Goal: Task Accomplishment & Management: Use online tool/utility

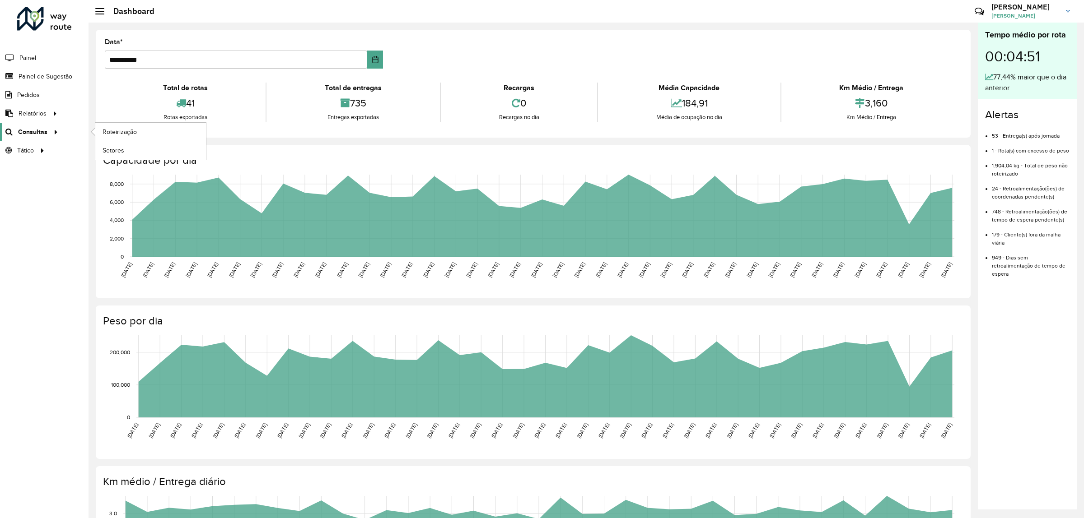
drag, startPoint x: 0, startPoint y: 0, endPoint x: 43, endPoint y: 132, distance: 139.2
click at [43, 132] on span "Consultas" at bounding box center [32, 131] width 29 height 9
click at [141, 127] on link "Roteirização" at bounding box center [150, 132] width 111 height 18
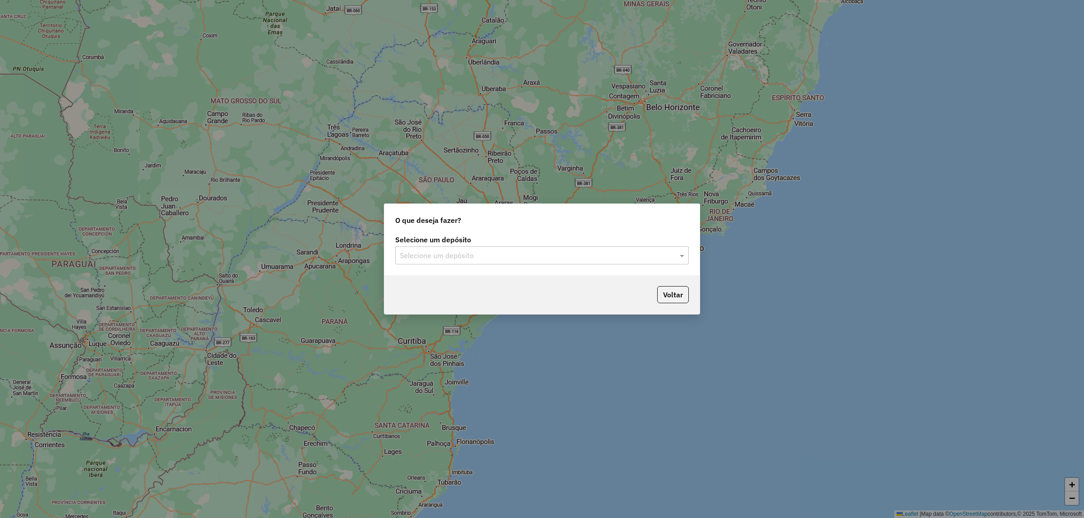
click at [551, 253] on input "text" at bounding box center [533, 256] width 266 height 11
click at [537, 276] on div "CDD Suzano" at bounding box center [542, 281] width 293 height 15
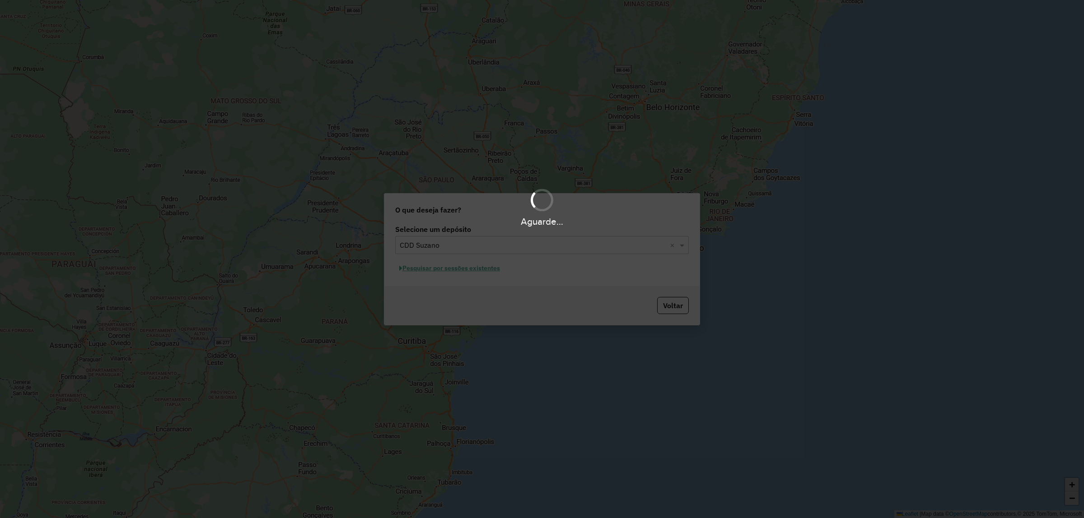
click at [448, 269] on div "Aguarde..." at bounding box center [542, 259] width 1084 height 518
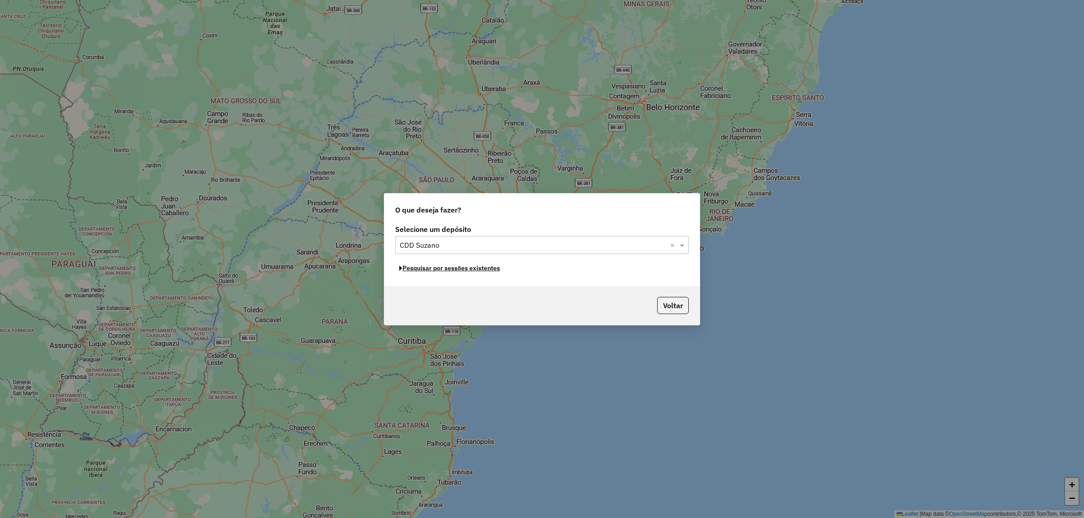
click at [449, 269] on button "Pesquisar por sessões existentes" at bounding box center [449, 268] width 109 height 14
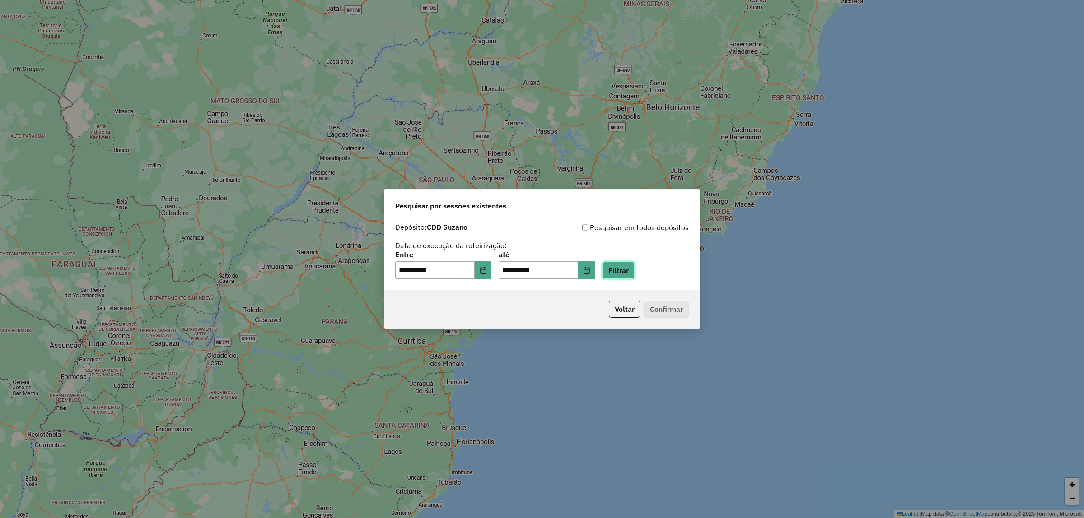
click at [634, 274] on button "Filtrar" at bounding box center [618, 270] width 32 height 17
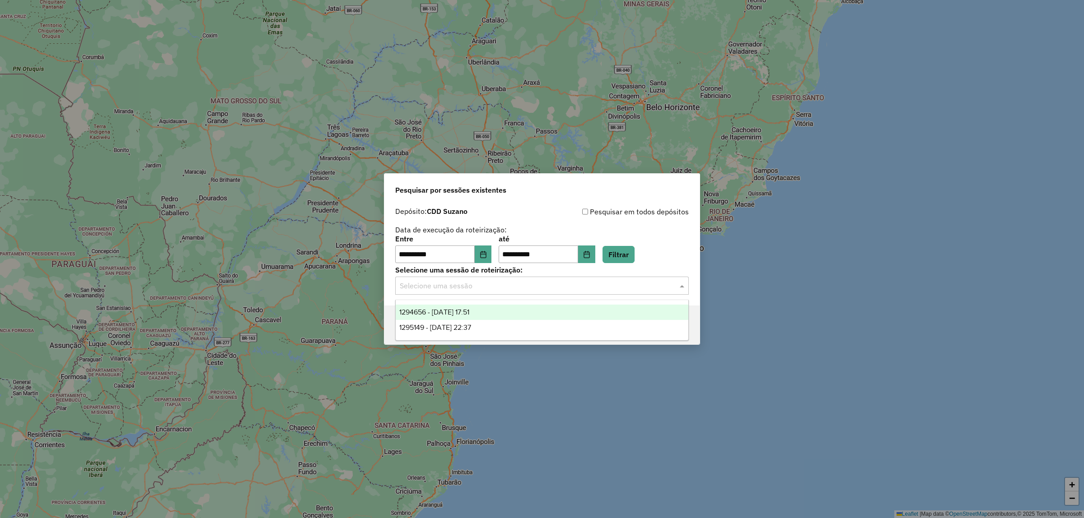
click at [595, 287] on input "text" at bounding box center [533, 286] width 266 height 11
click at [487, 262] on button "Choose Date" at bounding box center [483, 255] width 17 height 18
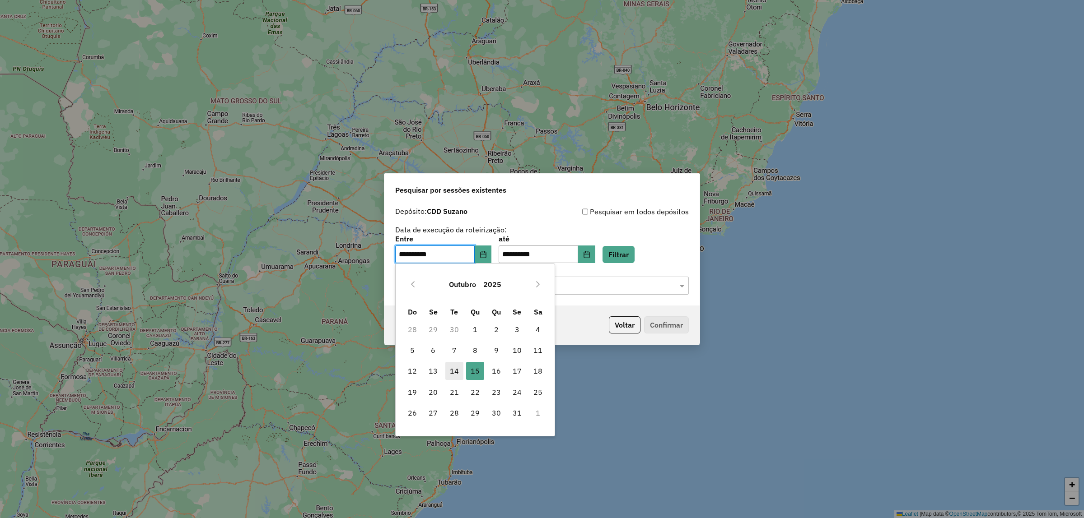
click at [459, 372] on span "14" at bounding box center [454, 371] width 18 height 18
type input "**********"
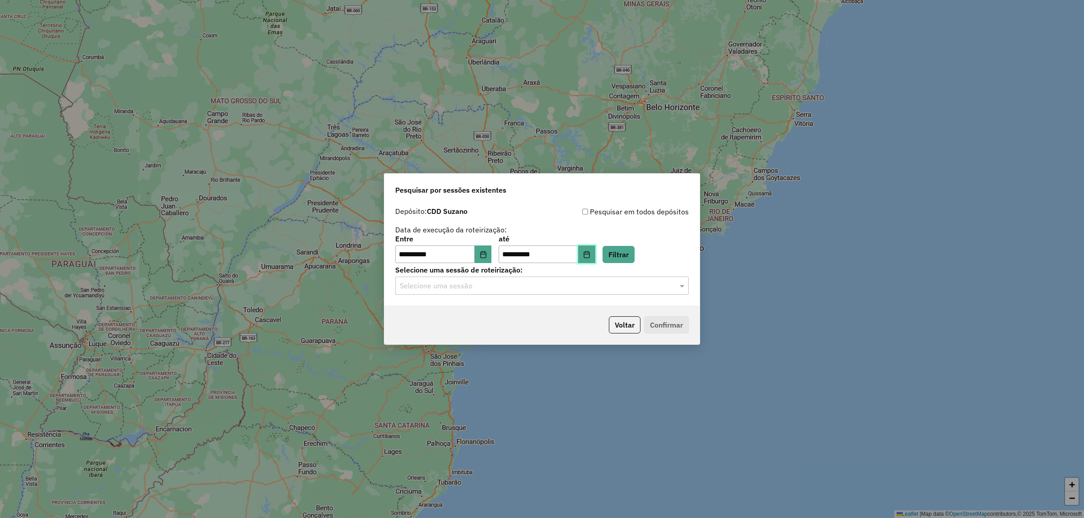
click at [595, 246] on button "Choose Date" at bounding box center [586, 255] width 17 height 18
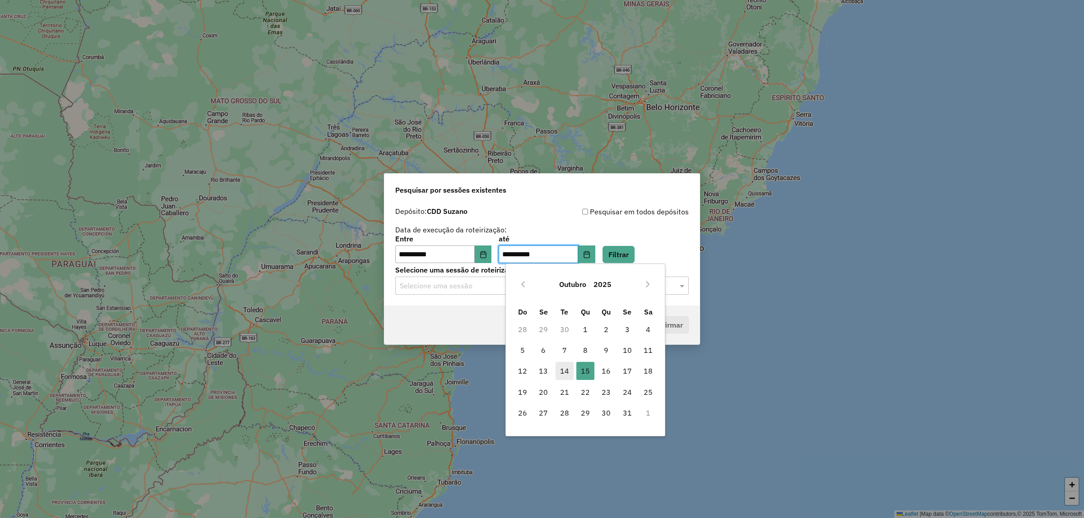
click at [564, 372] on span "14" at bounding box center [564, 371] width 18 height 18
type input "**********"
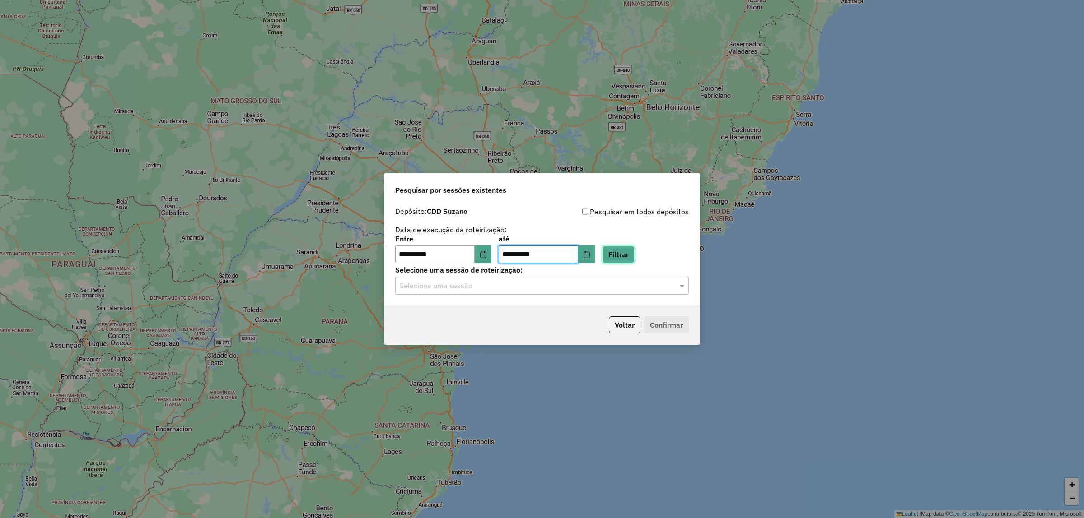
click at [634, 254] on button "Filtrar" at bounding box center [618, 254] width 32 height 17
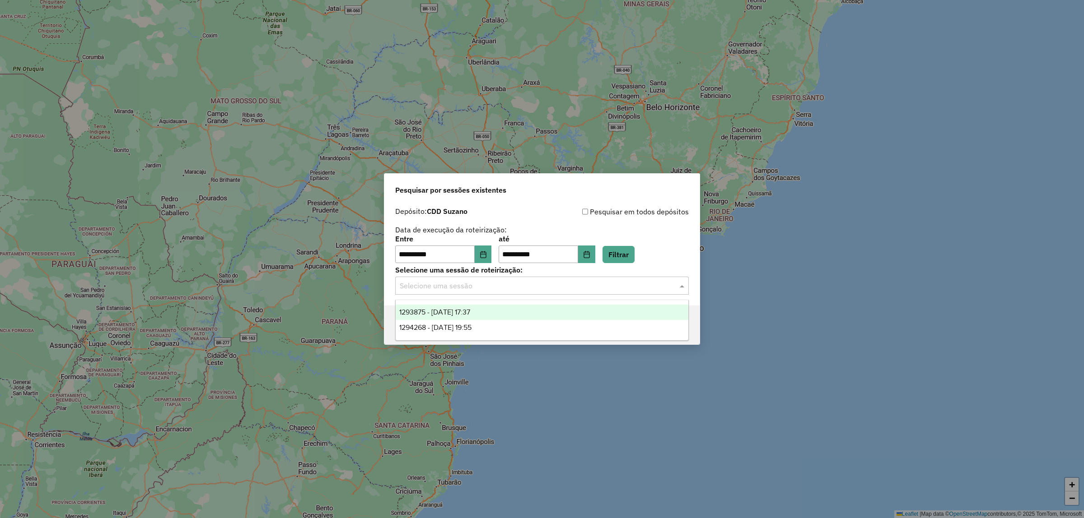
click at [669, 285] on div at bounding box center [542, 286] width 294 height 12
click at [524, 305] on div "1293875 - 14/10/2025 17:37" at bounding box center [542, 312] width 293 height 15
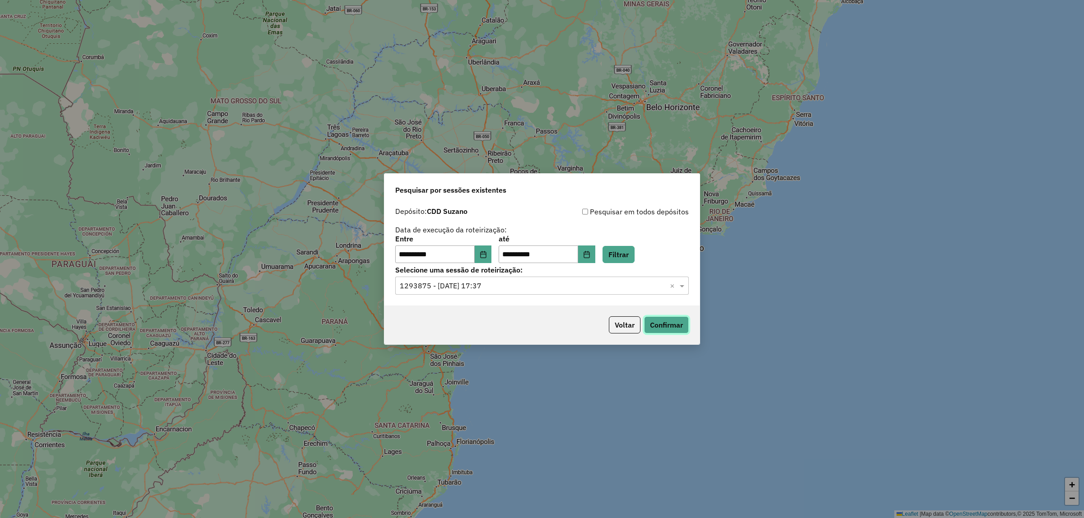
click at [667, 323] on button "Confirmar" at bounding box center [666, 325] width 45 height 17
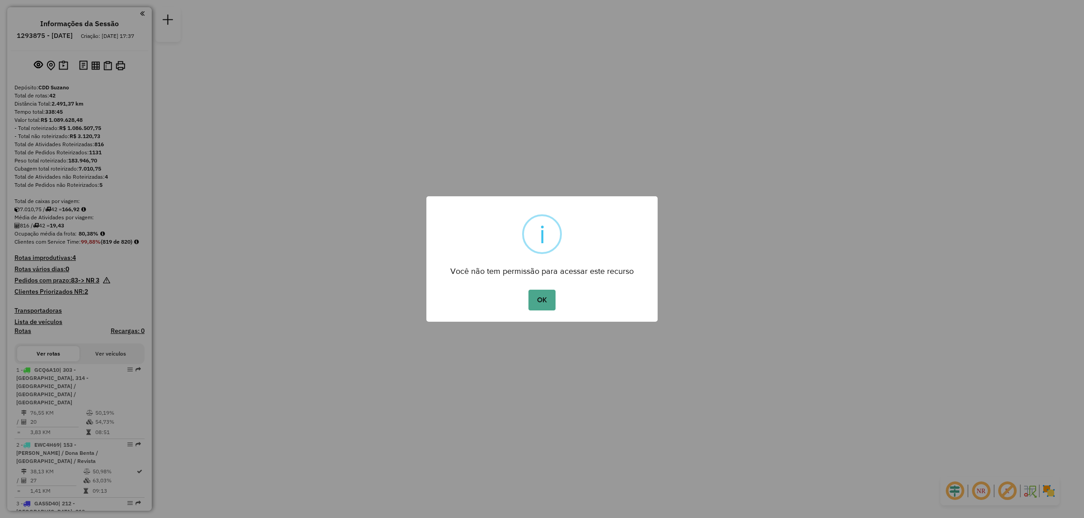
click at [528, 290] on button "OK" at bounding box center [541, 300] width 27 height 21
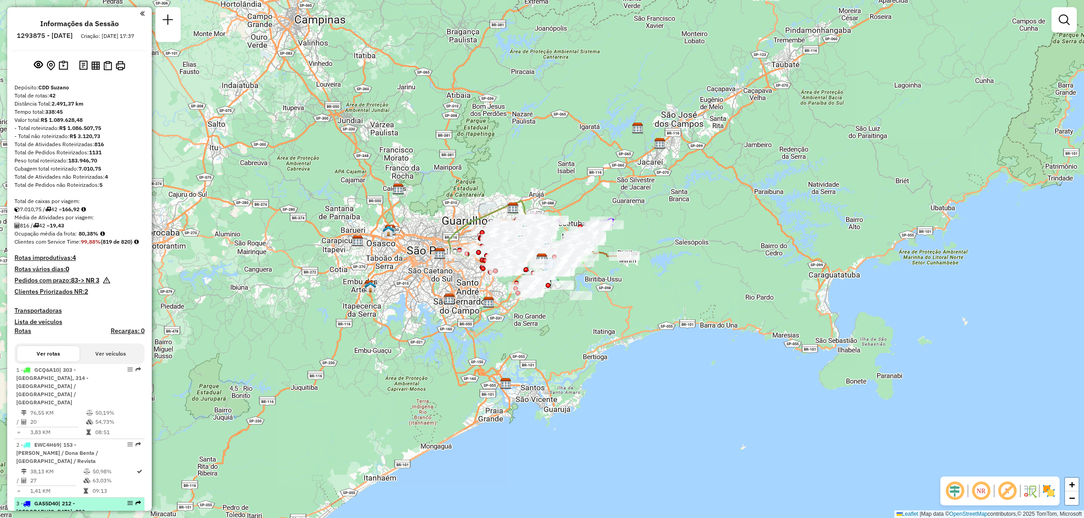
click at [116, 502] on div "3 - GAS5D40 | 212 - [GEOGRAPHIC_DATA], 213 - [GEOGRAPHIC_DATA]" at bounding box center [79, 512] width 126 height 24
select select "**********"
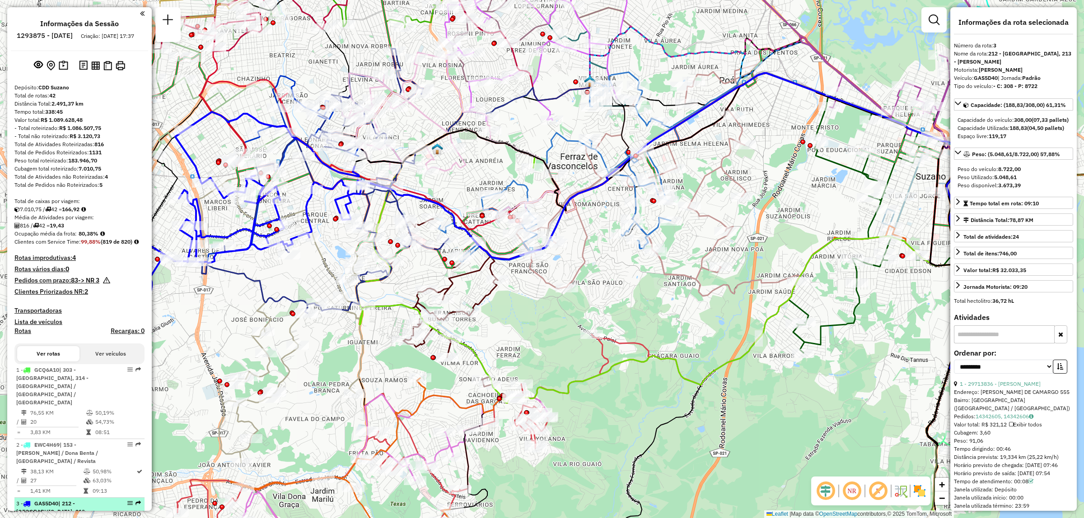
drag, startPoint x: 124, startPoint y: 493, endPoint x: 129, endPoint y: 494, distance: 4.9
click at [165, 465] on link "Exibir somente esta rota" at bounding box center [186, 461] width 113 height 14
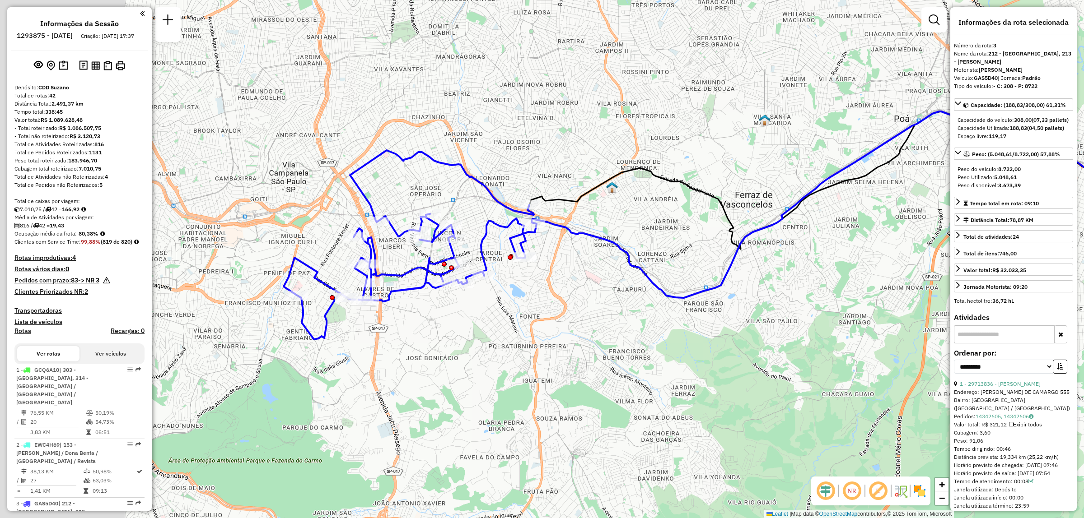
drag, startPoint x: 311, startPoint y: 321, endPoint x: 993, endPoint y: 380, distance: 684.4
click at [486, 359] on div "Janela de atendimento Grade de atendimento Capacidade Transportadoras Veículos …" at bounding box center [542, 259] width 1084 height 518
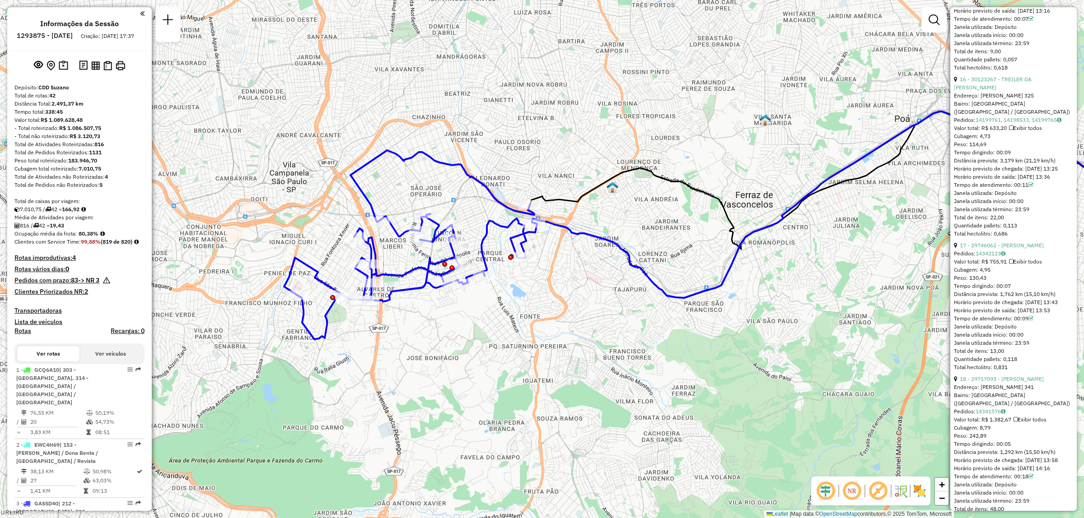
scroll to position [2348, 0]
